Goal: Task Accomplishment & Management: Manage account settings

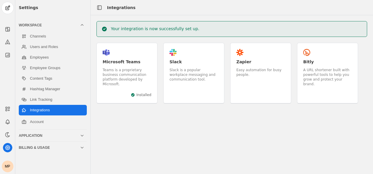
click at [118, 73] on div "Teams is a proprietary business communication platform developed by Microsoft." at bounding box center [127, 77] width 49 height 19
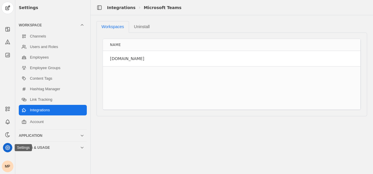
click at [9, 148] on icon at bounding box center [8, 148] width 6 height 6
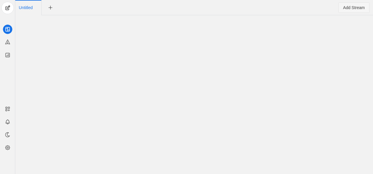
click at [355, 6] on span "Add Stream" at bounding box center [354, 8] width 22 height 6
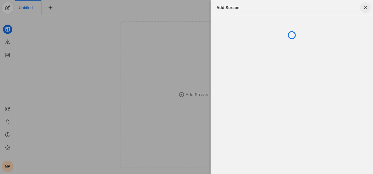
click at [366, 5] on span "button" at bounding box center [365, 7] width 11 height 11
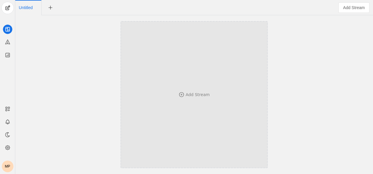
click at [184, 94] on icon at bounding box center [182, 95] width 6 height 6
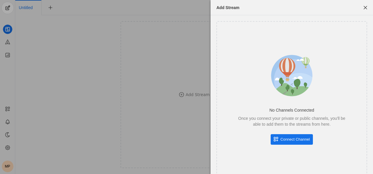
click at [297, 139] on span "Connect Channel" at bounding box center [294, 140] width 29 height 6
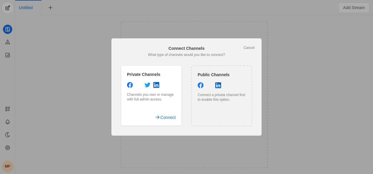
click at [141, 99] on div "Channels you own or manage with full admin access." at bounding box center [151, 96] width 49 height 9
click at [169, 118] on span "Connect" at bounding box center [167, 117] width 15 height 11
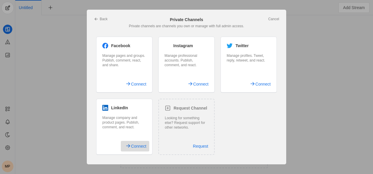
click at [139, 145] on span "Connect" at bounding box center [138, 146] width 15 height 11
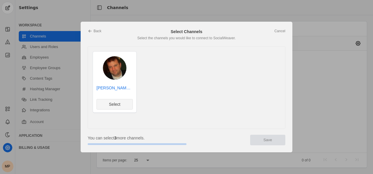
click at [113, 105] on span "Select" at bounding box center [114, 104] width 11 height 6
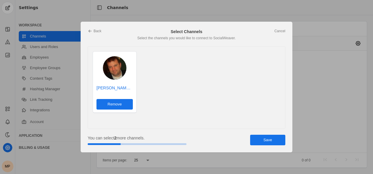
click at [270, 136] on span "undefined" at bounding box center [267, 140] width 35 height 11
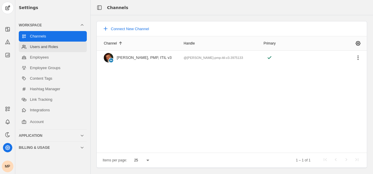
click at [53, 46] on link "Users and Roles" at bounding box center [53, 47] width 68 height 11
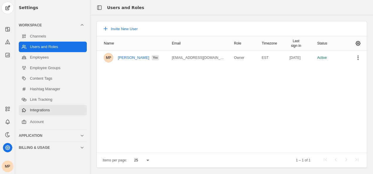
click at [45, 109] on link "Integrations" at bounding box center [53, 110] width 68 height 11
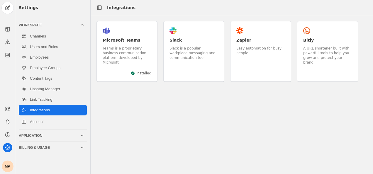
click at [116, 49] on div "Teams is a proprietary business communication platform developed by Microsoft." at bounding box center [127, 55] width 49 height 19
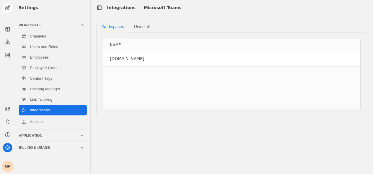
click at [121, 60] on div "[DOMAIN_NAME]" at bounding box center [232, 58] width 258 height 15
click at [40, 97] on link "Link Tracking" at bounding box center [53, 99] width 68 height 11
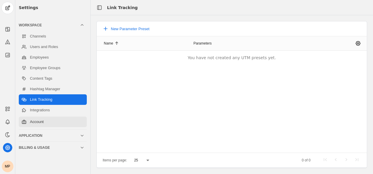
click at [43, 122] on link "Account" at bounding box center [53, 122] width 68 height 11
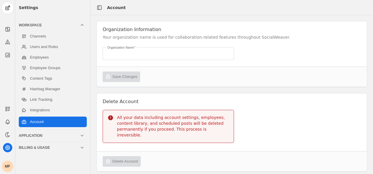
type input "[PERSON_NAME] Organization"
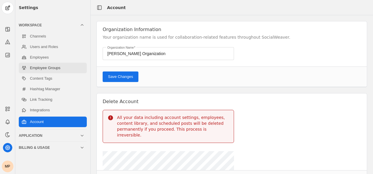
click at [41, 69] on link "Employee Groups" at bounding box center [53, 68] width 68 height 11
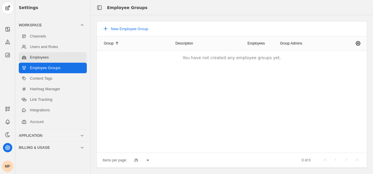
click at [43, 59] on link "Employees" at bounding box center [53, 57] width 68 height 11
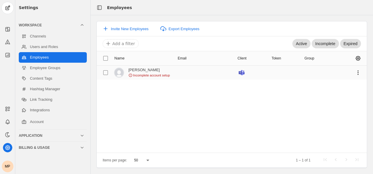
click at [143, 75] on span "Incomplete account setup" at bounding box center [151, 75] width 37 height 5
click at [130, 74] on icon at bounding box center [130, 75] width 4 height 4
click at [108, 72] on input "checkbox" at bounding box center [105, 72] width 11 height 11
checkbox input "true"
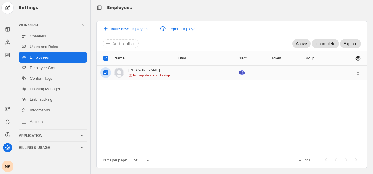
checkbox input "true"
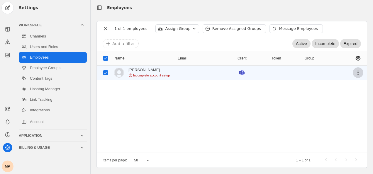
click at [360, 71] on span "undefined" at bounding box center [358, 72] width 11 height 11
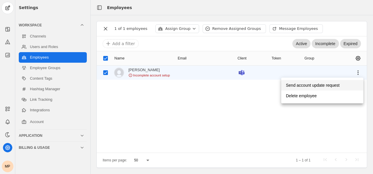
click at [334, 83] on span "Send account update request" at bounding box center [313, 85] width 54 height 11
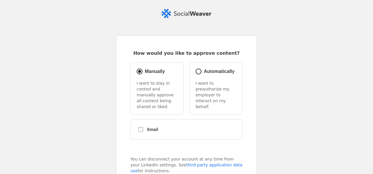
radio input "true"
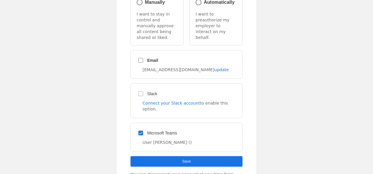
scroll to position [88, 0]
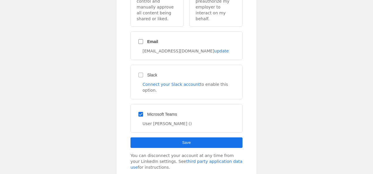
click at [189, 138] on span "submit" at bounding box center [187, 143] width 112 height 11
